Goal: Communication & Community: Answer question/provide support

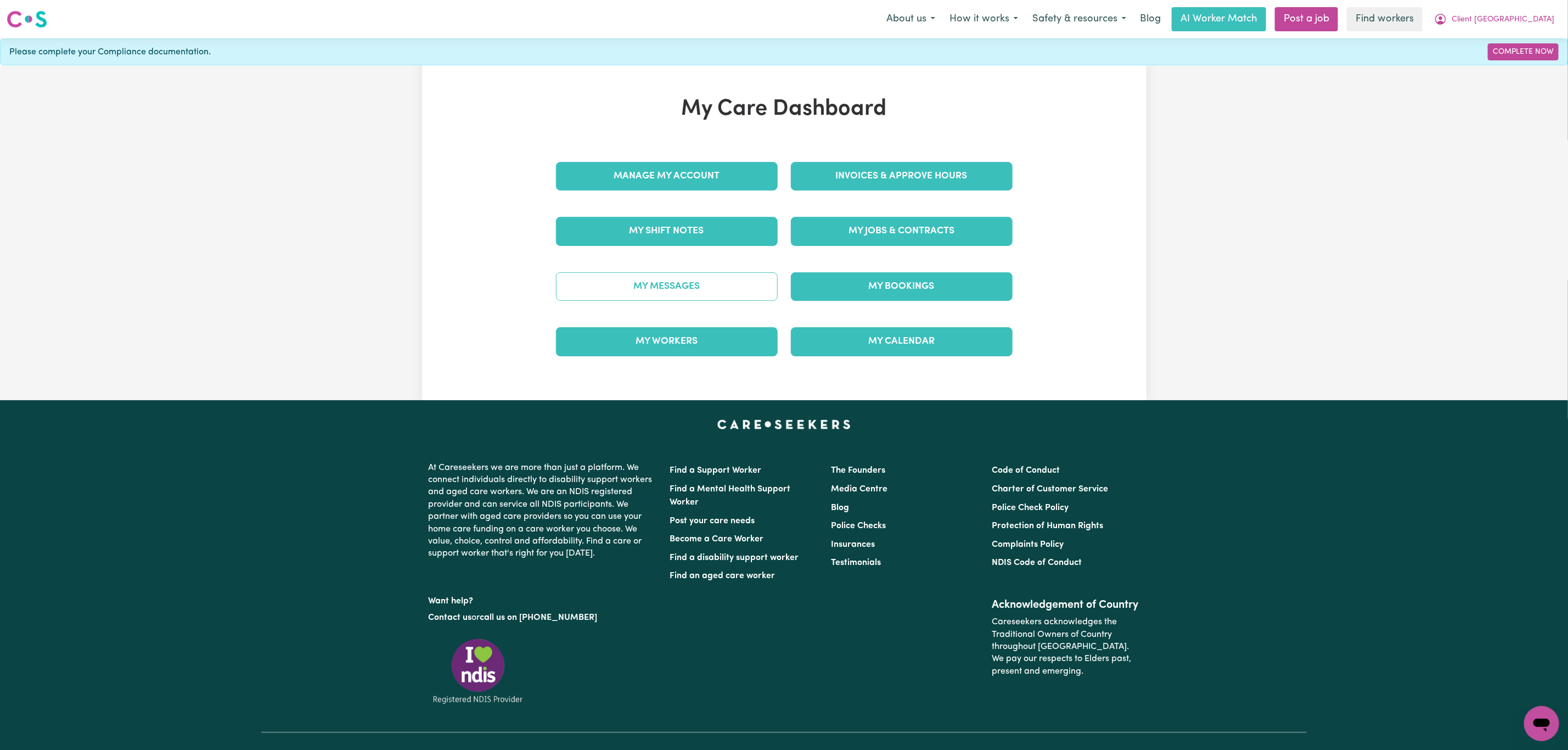
click at [728, 298] on link "My Messages" at bounding box center [666, 286] width 222 height 29
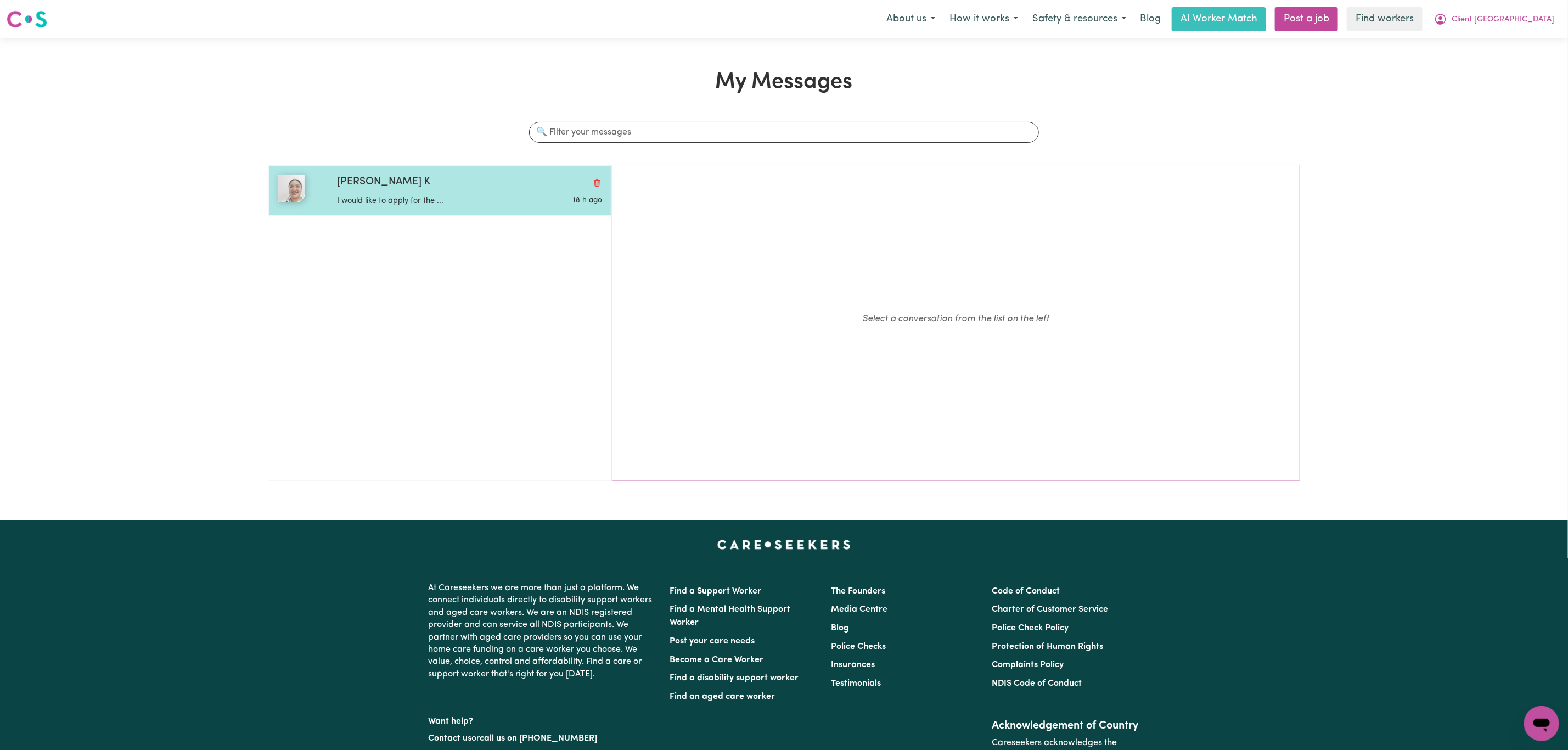
click at [427, 192] on div "I would like to apply for the ..." at bounding box center [425, 198] width 176 height 17
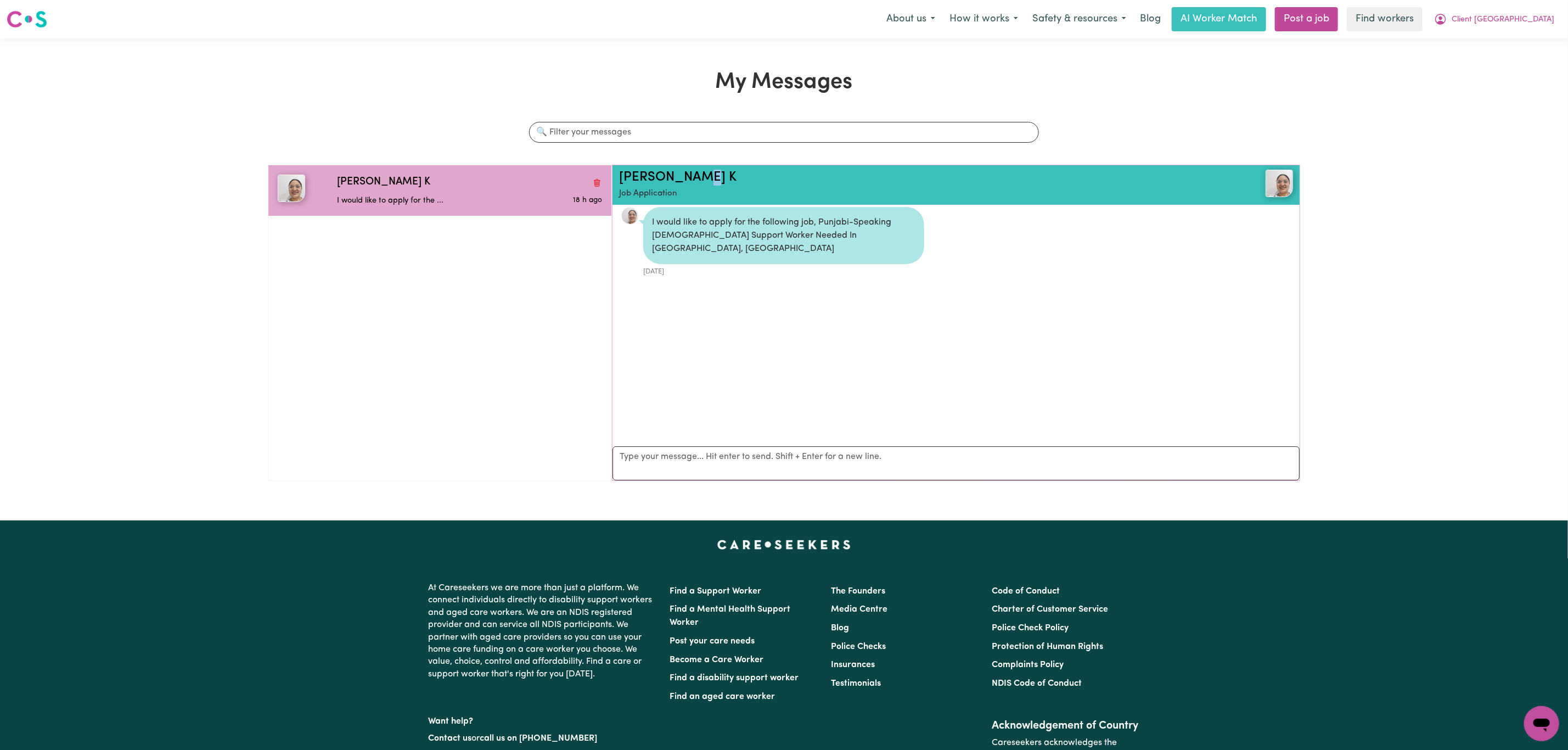
scroll to position [5, 0]
drag, startPoint x: 645, startPoint y: 186, endPoint x: 614, endPoint y: 183, distance: 31.1
click at [614, 183] on div "[PERSON_NAME] K Job Application" at bounding box center [955, 185] width 687 height 39
click at [1542, 15] on span "Client [GEOGRAPHIC_DATA]" at bounding box center [1503, 20] width 103 height 12
click at [1511, 73] on link "Logout" at bounding box center [1517, 64] width 87 height 21
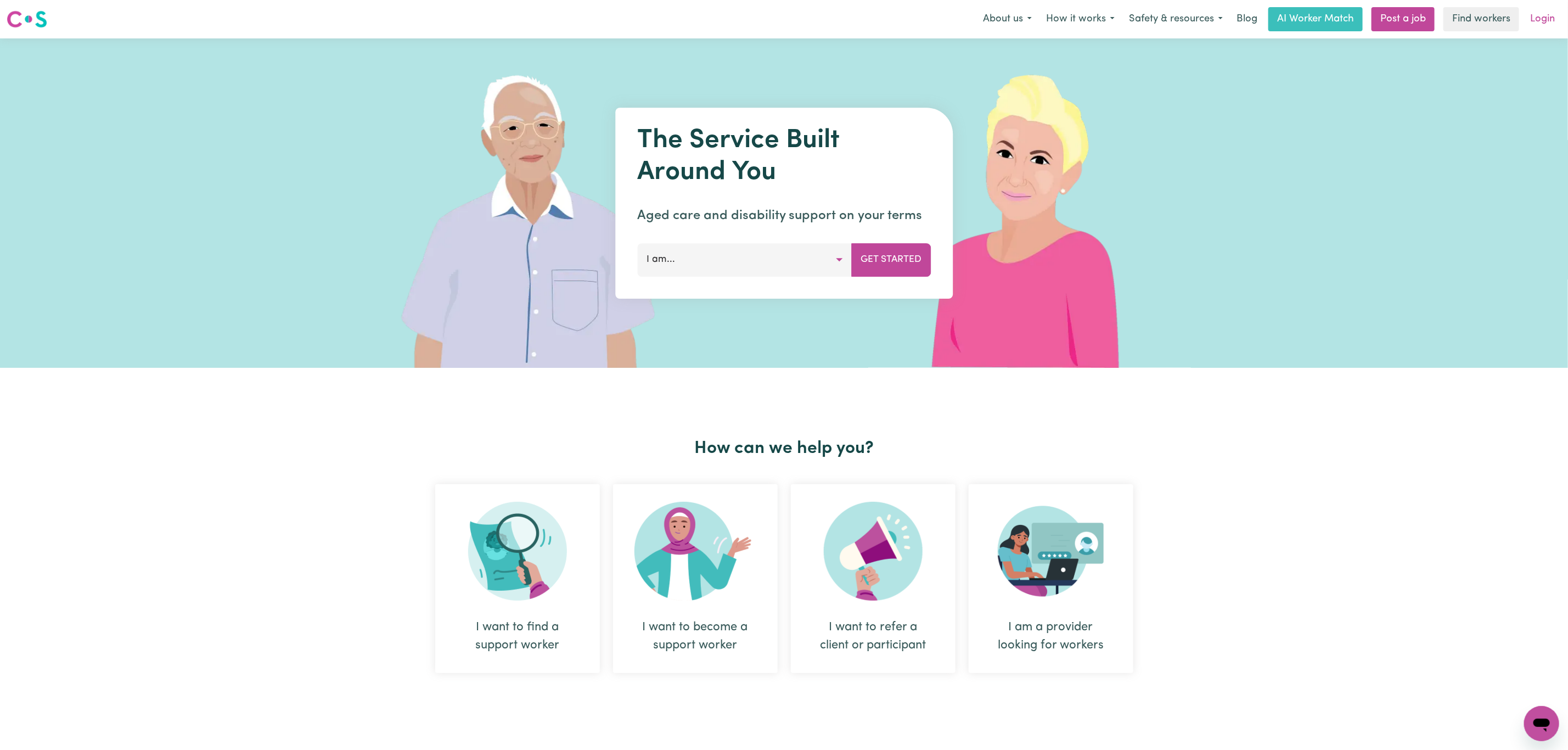
click at [1532, 19] on link "Login" at bounding box center [1542, 19] width 38 height 24
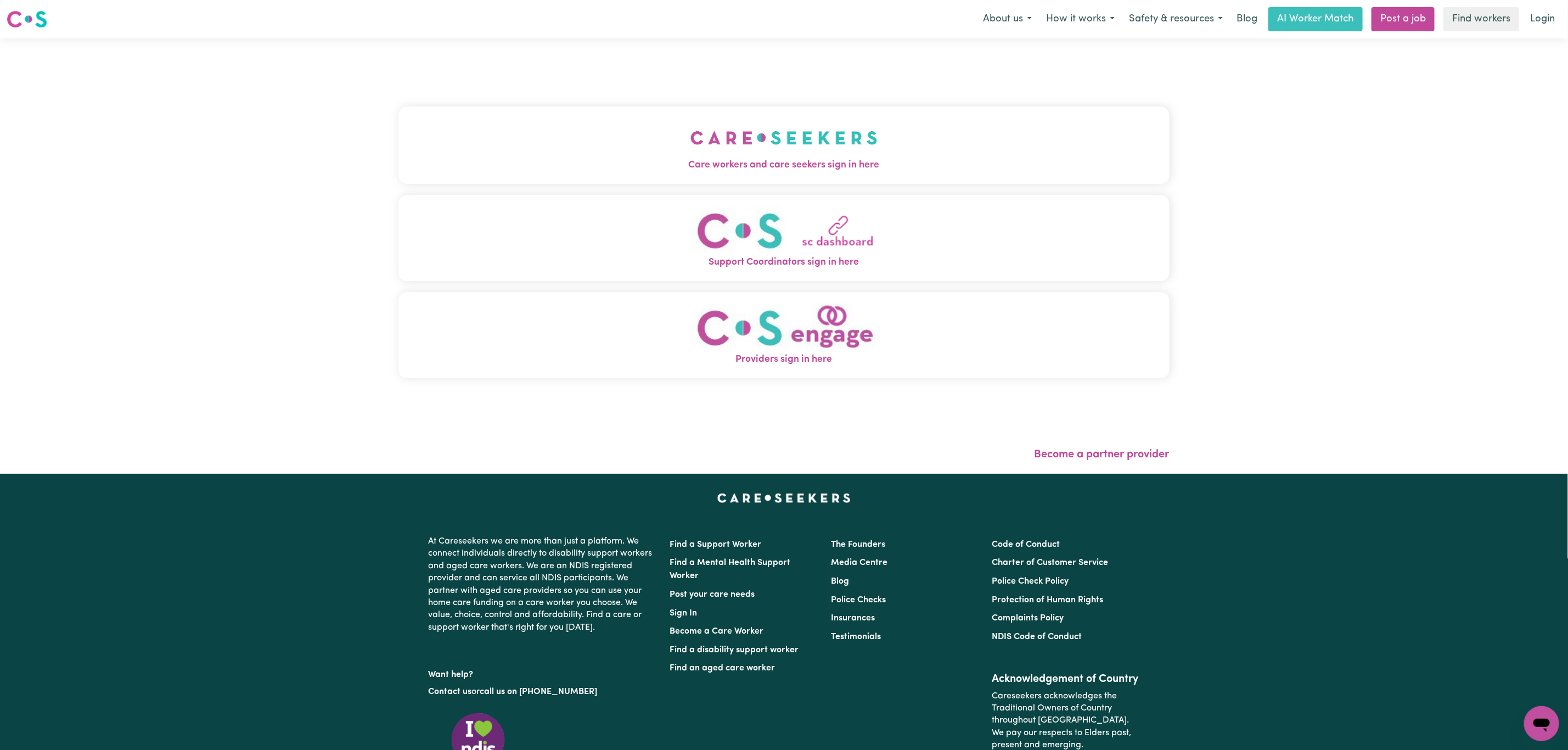
drag, startPoint x: 677, startPoint y: 120, endPoint x: 671, endPoint y: 127, distance: 9.2
click at [677, 120] on button "Care workers and care seekers sign in here" at bounding box center [784, 145] width 771 height 77
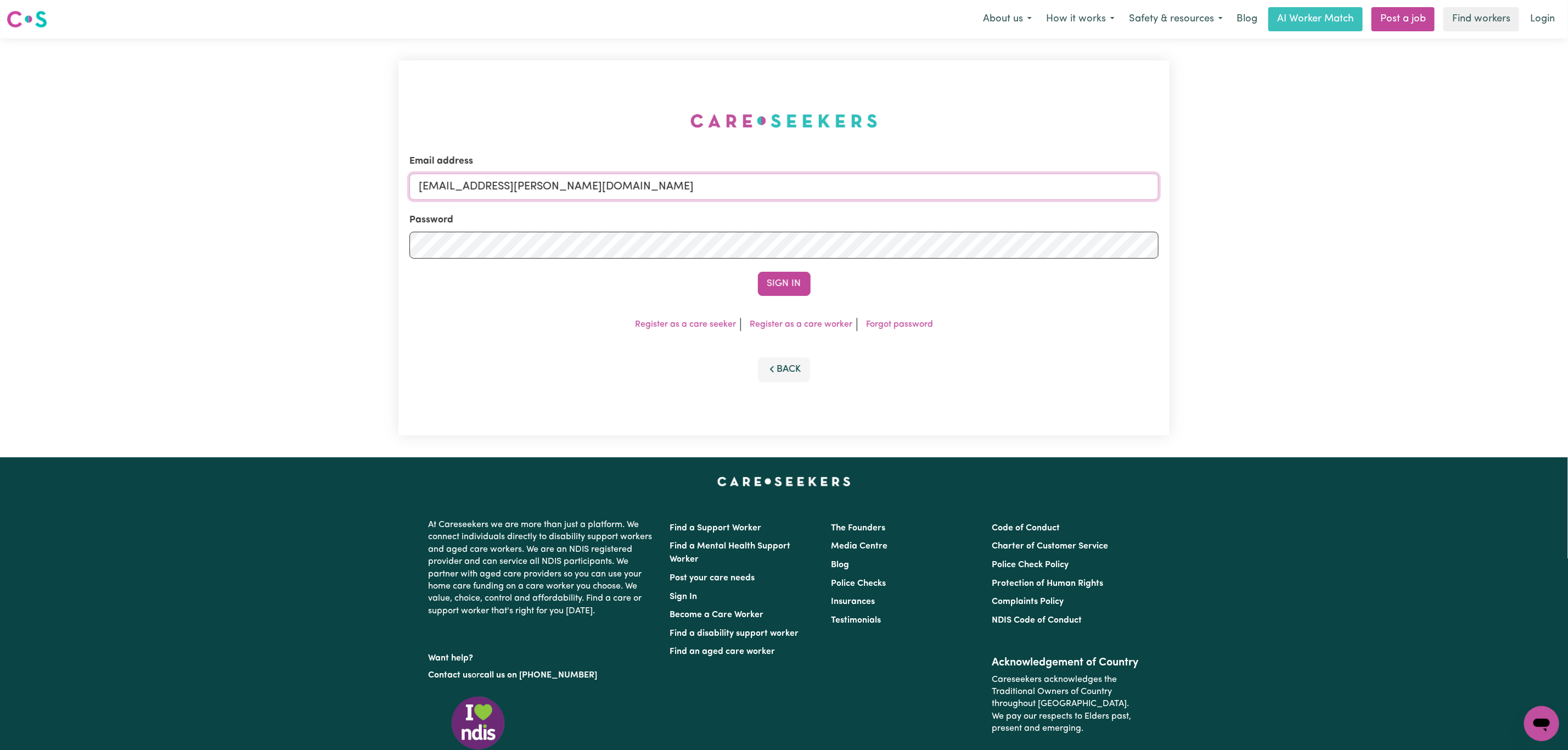
drag, startPoint x: 476, startPoint y: 192, endPoint x: 887, endPoint y: 192, distance: 411.0
click at [887, 192] on input "[EMAIL_ADDRESS][PERSON_NAME][DOMAIN_NAME]" at bounding box center [784, 186] width 749 height 27
paste input "ClientLalorCHIHH"
type input "[EMAIL_ADDRESS][DOMAIN_NAME]"
click at [787, 283] on button "Sign In" at bounding box center [784, 284] width 53 height 24
